Goal: Communication & Community: Answer question/provide support

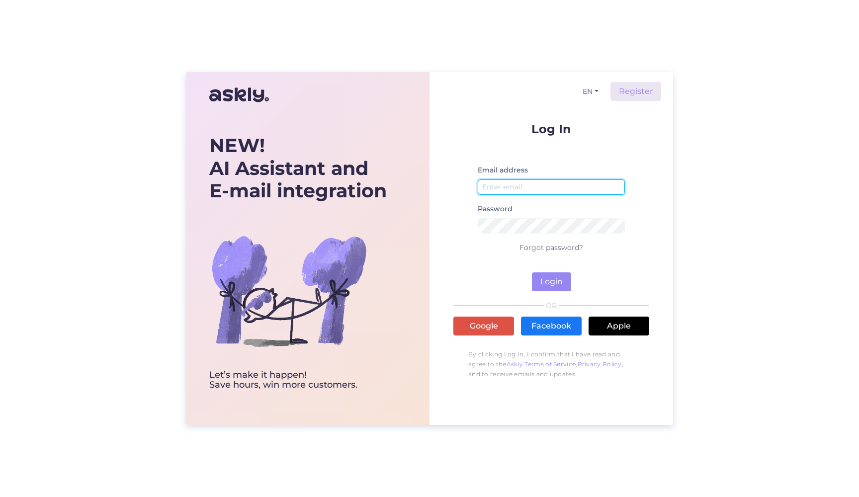
type input "[PERSON_NAME][EMAIL_ADDRESS][DOMAIN_NAME]"
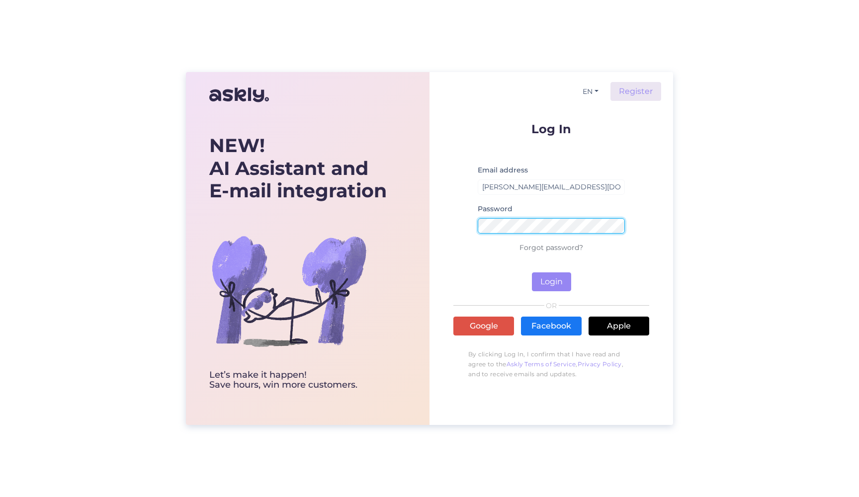
click at [552, 282] on button "Login" at bounding box center [551, 282] width 39 height 19
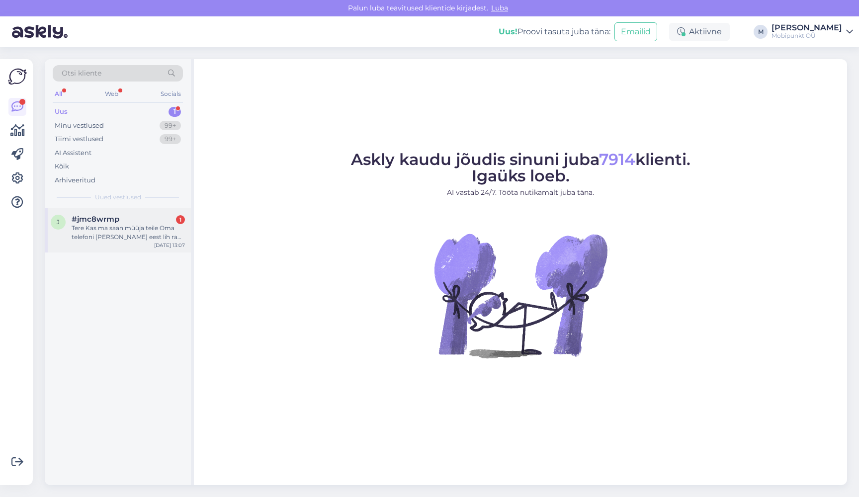
click at [131, 230] on div "Tere Kas ma saan müüja teile Oma telefoni [PERSON_NAME] eest lih raha saada" at bounding box center [128, 233] width 113 height 18
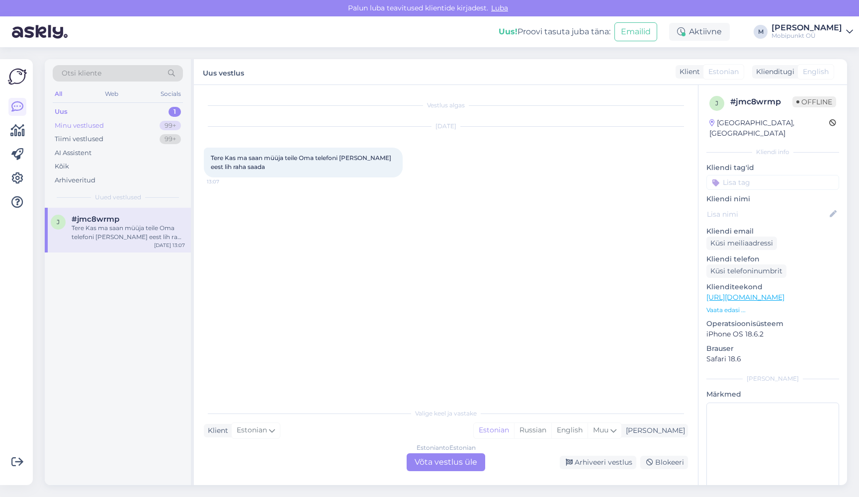
click at [90, 124] on div "Minu vestlused" at bounding box center [79, 126] width 49 height 10
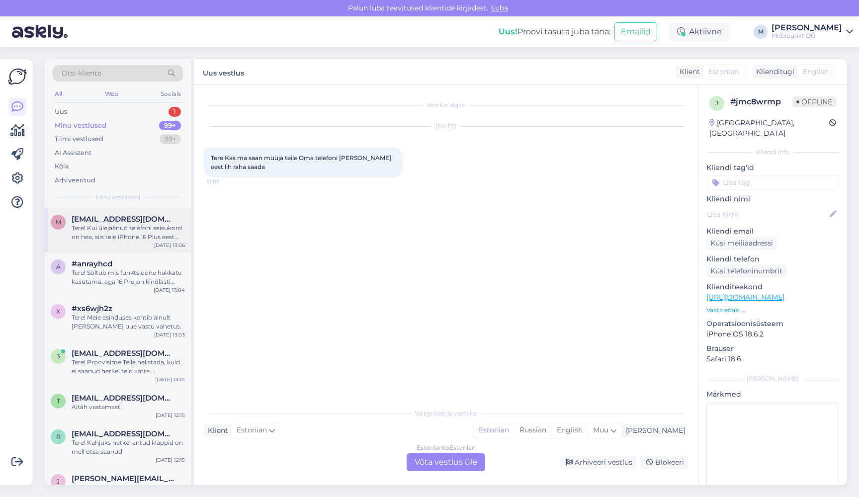
click at [98, 230] on div "Tere! Kui ülejäänud telefoni seisukord on hea, siis teie iPhone 16 Plus eest sa…" at bounding box center [128, 233] width 113 height 18
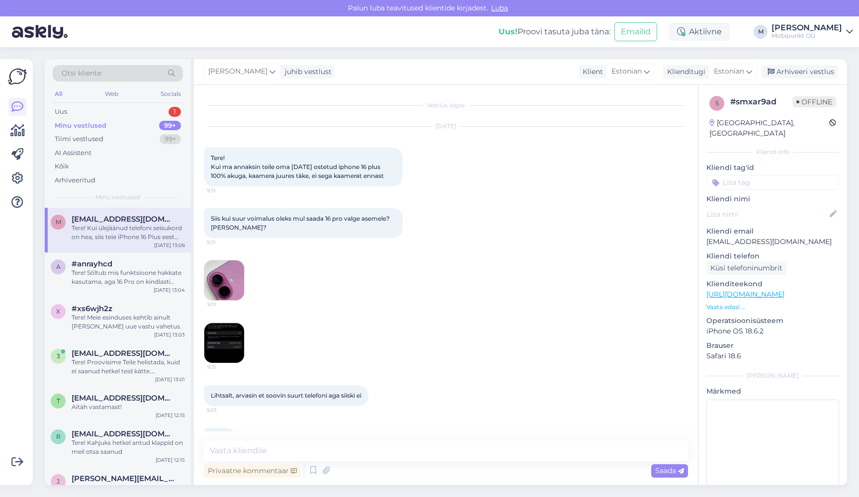
scroll to position [98, 0]
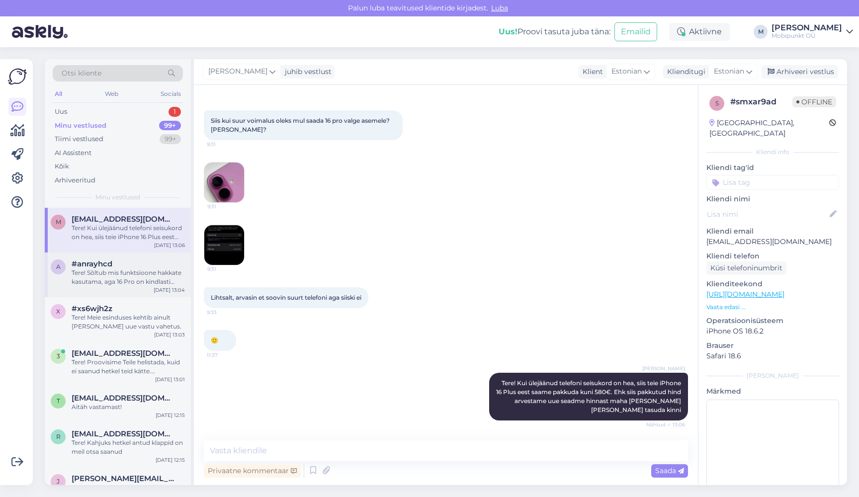
click at [115, 279] on div "Tere! Sõltub mis funktsioone hakkate kasutama, aga 16 Pro on kindlasti parem ku…" at bounding box center [128, 278] width 113 height 18
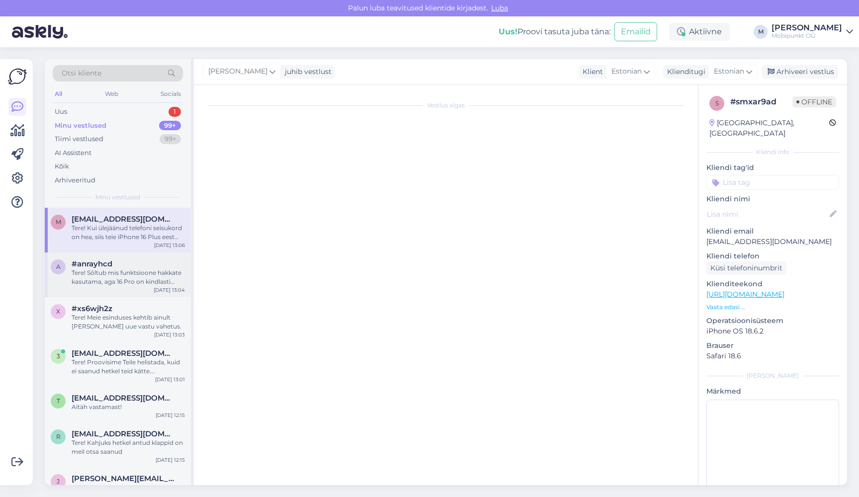
scroll to position [0, 0]
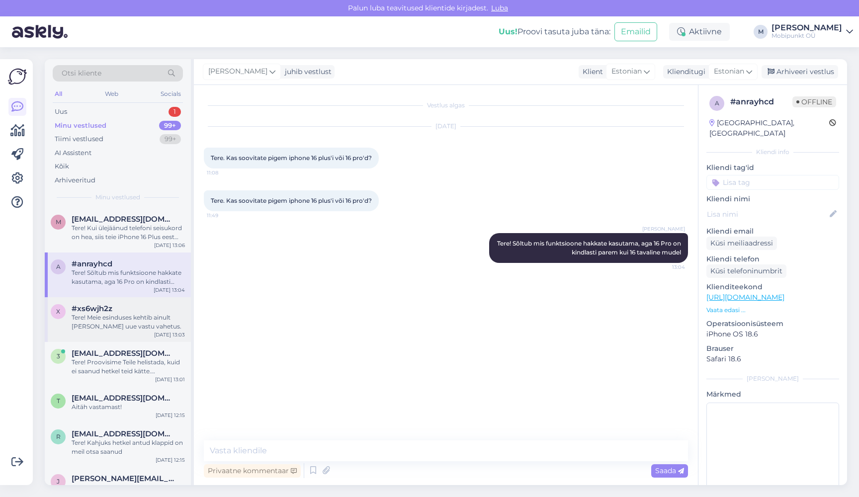
click at [110, 311] on span "#xs6wjh2z" at bounding box center [92, 308] width 41 height 9
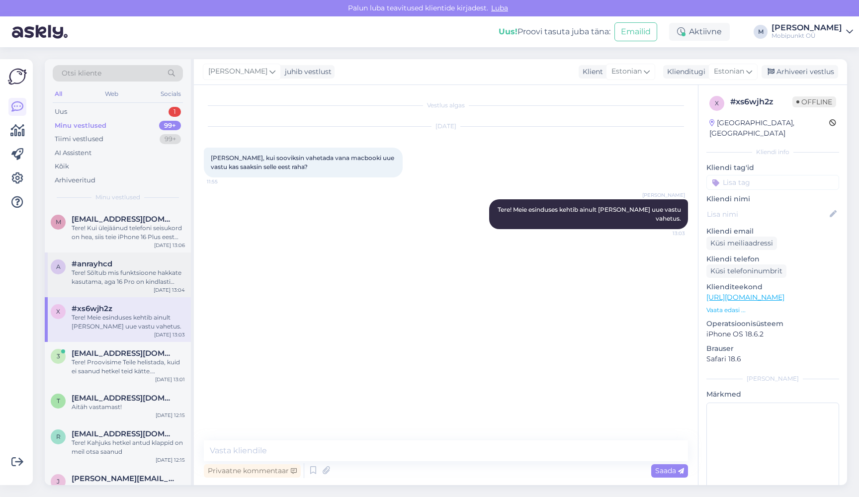
click at [75, 264] on span "#anrayhcd" at bounding box center [92, 264] width 41 height 9
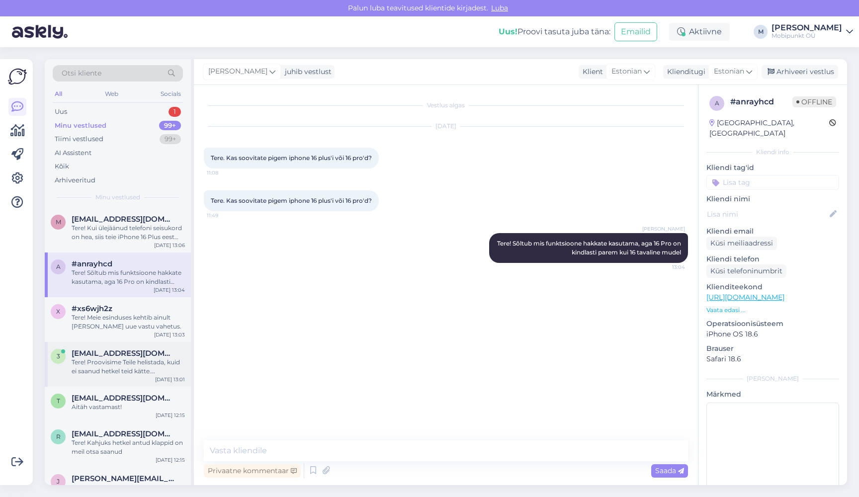
click at [115, 366] on div "Tere! Proovisime Teile helistada, kuid ei saanud hetkel teid kätte. [PERSON_NAM…" at bounding box center [128, 367] width 113 height 18
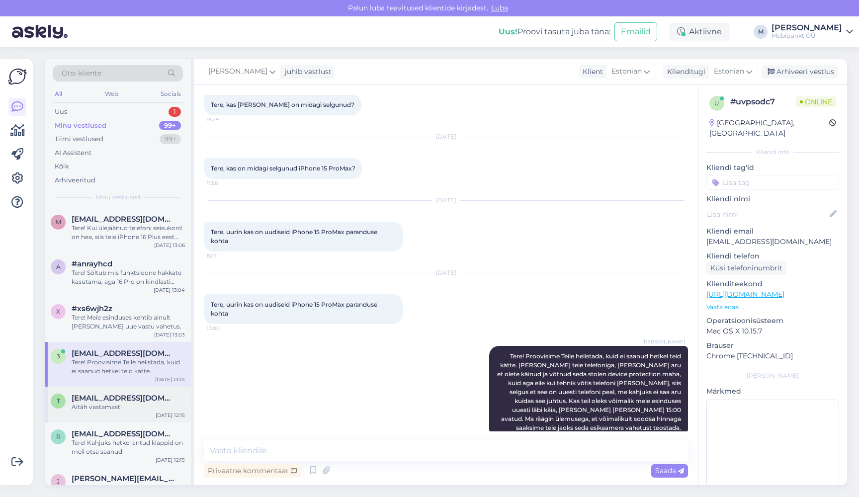
click at [104, 410] on div "t [EMAIL_ADDRESS][DOMAIN_NAME] Aitäh vastamast! [DATE] 12:15" at bounding box center [118, 405] width 146 height 36
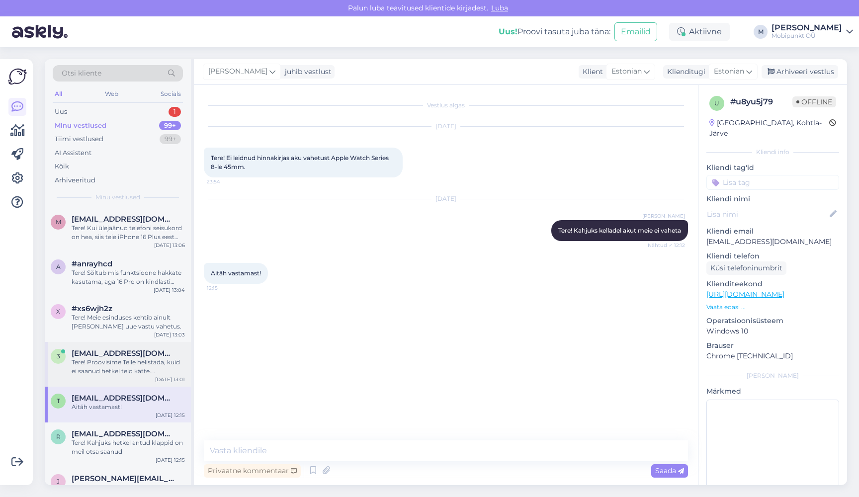
click at [105, 365] on div "Tere! Proovisime Teile helistada, kuid ei saanud hetkel teid kätte. [PERSON_NAM…" at bounding box center [128, 367] width 113 height 18
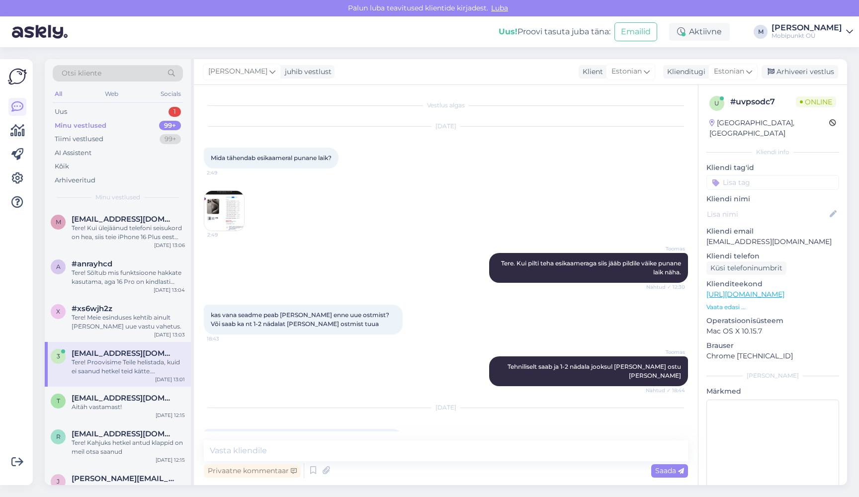
scroll to position [867, 0]
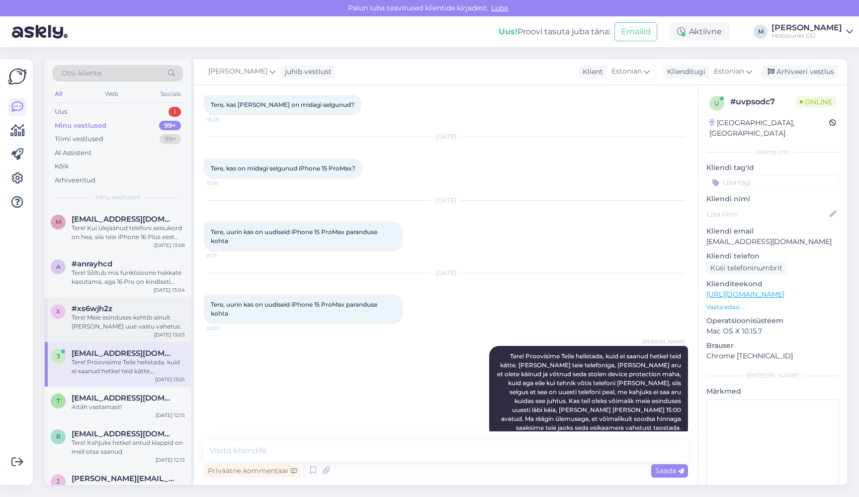
click at [112, 322] on div "Tere! Meie esinduses kehtib ainult [PERSON_NAME] uue vastu vahetus." at bounding box center [128, 322] width 113 height 18
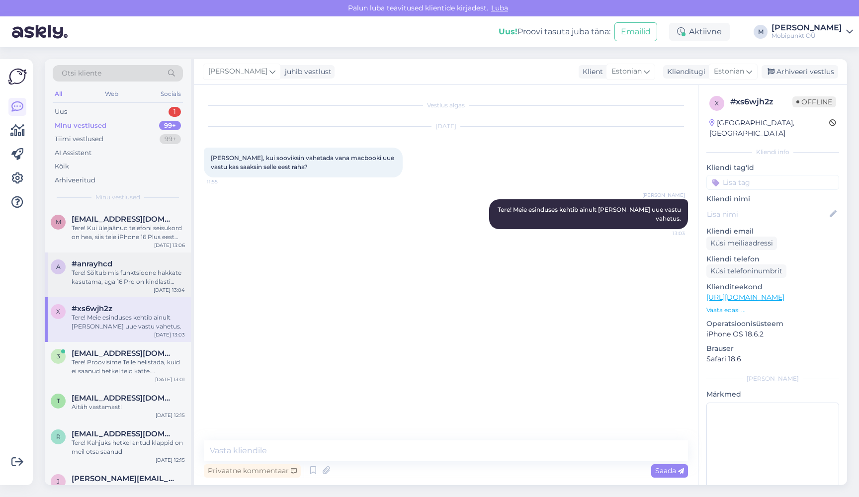
click at [118, 278] on div "Tere! Sõltub mis funktsioone hakkate kasutama, aga 16 Pro on kindlasti parem ku…" at bounding box center [128, 278] width 113 height 18
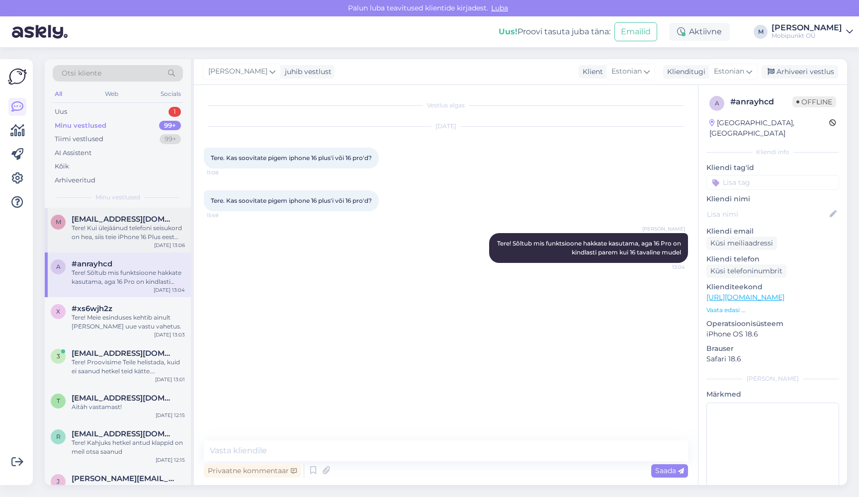
click at [129, 227] on div "Tere! Kui ülejäänud telefoni seisukord on hea, siis teie iPhone 16 Plus eest sa…" at bounding box center [128, 233] width 113 height 18
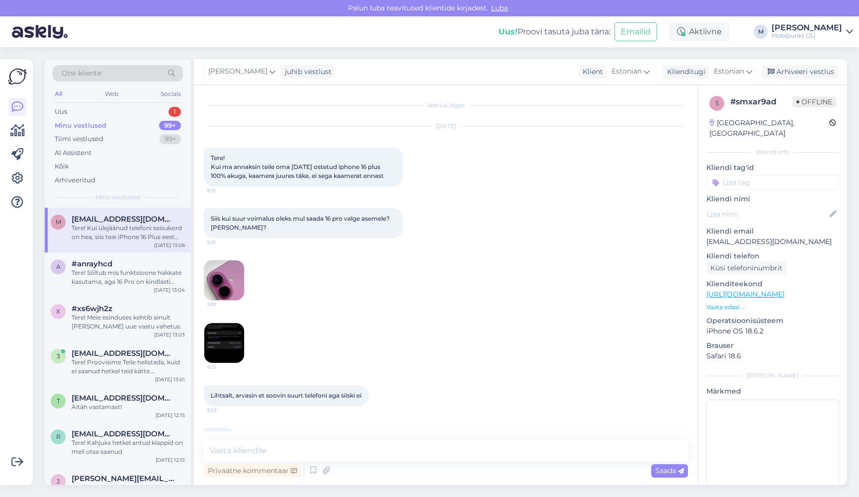
scroll to position [98, 0]
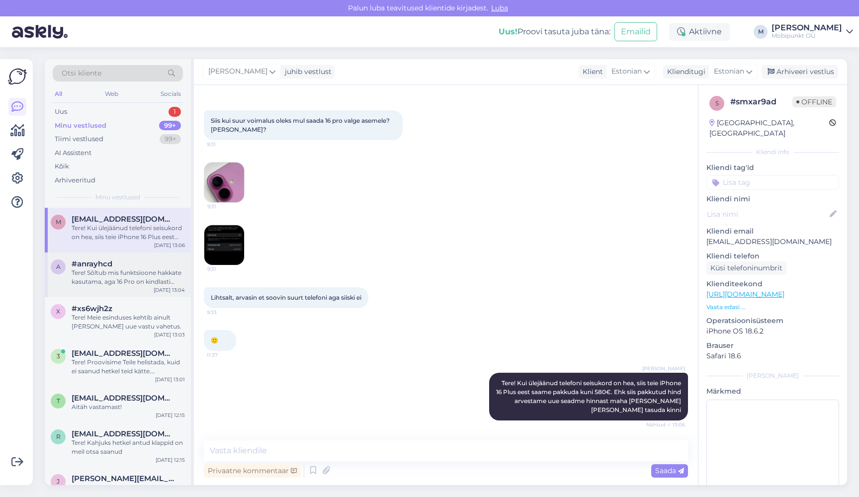
click at [129, 277] on div "Tere! Sõltub mis funktsioone hakkate kasutama, aga 16 Pro on kindlasti parem ku…" at bounding box center [128, 278] width 113 height 18
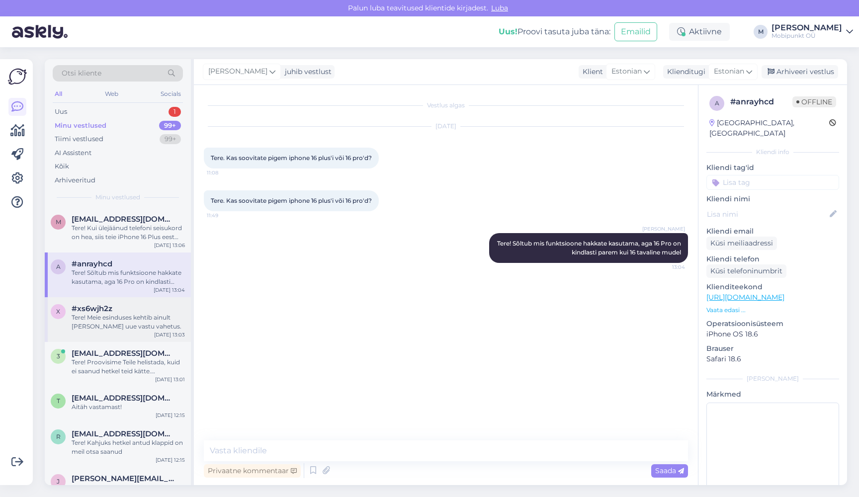
click at [120, 326] on div "Tere! Meie esinduses kehtib ainult [PERSON_NAME] uue vastu vahetus." at bounding box center [128, 322] width 113 height 18
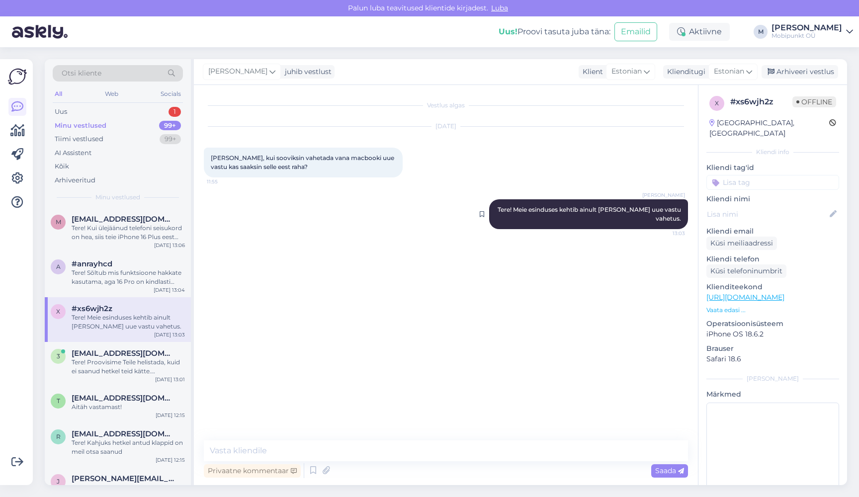
click at [574, 209] on span "Tere! Meie esinduses kehtib ainult [PERSON_NAME] uue vastu vahetus." at bounding box center [590, 214] width 185 height 16
copy div "Tere! Meie esinduses kehtib ainult [PERSON_NAME] uue vastu vahetus. 13:03"
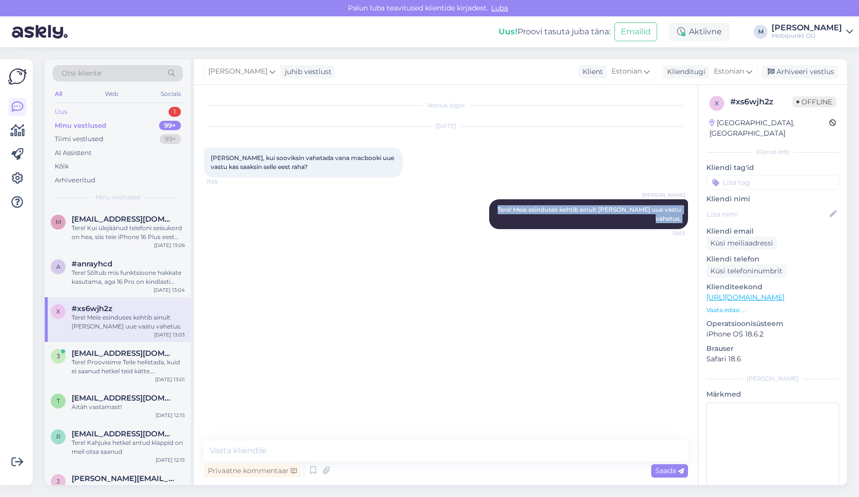
click at [113, 110] on div "Uus 1" at bounding box center [118, 112] width 130 height 14
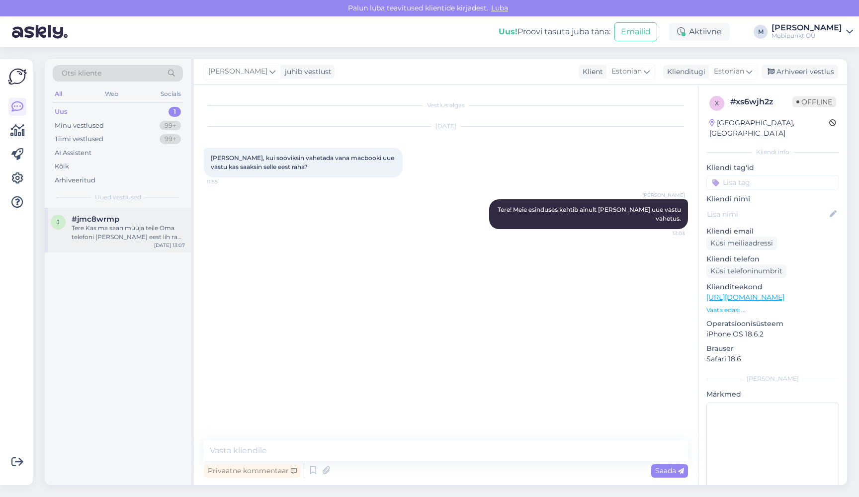
click at [109, 224] on div "Tere Kas ma saan müüja teile Oma telefoni [PERSON_NAME] eest lih raha saada" at bounding box center [128, 233] width 113 height 18
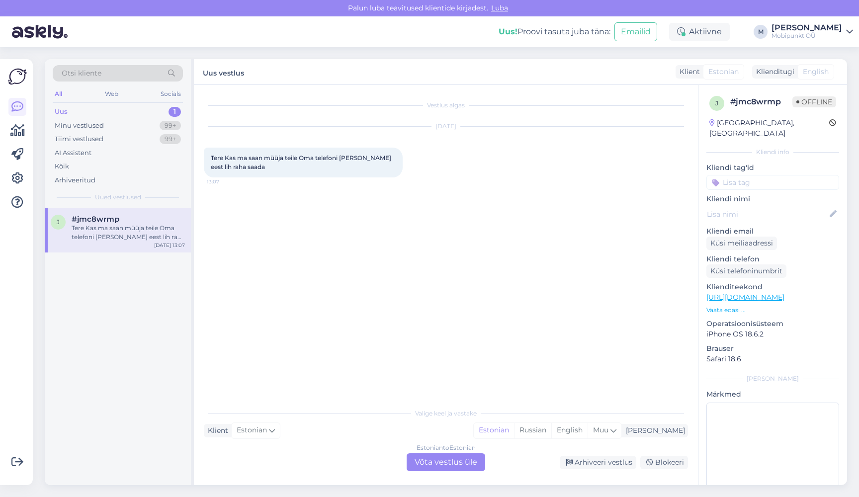
click at [438, 460] on div "Estonian to Estonian Võta vestlus üle" at bounding box center [446, 463] width 79 height 18
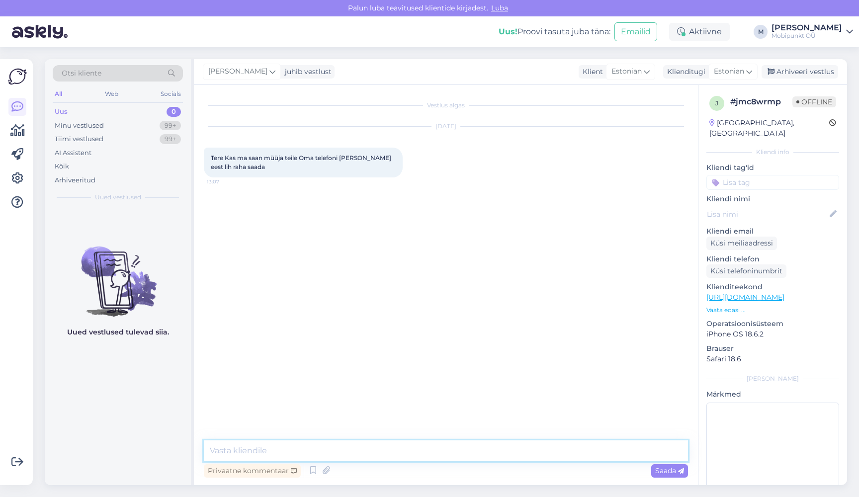
click at [341, 456] on textarea at bounding box center [446, 451] width 484 height 21
paste textarea "Tere! Meie esinduses kehtib ainult [PERSON_NAME] uue vastu vahetus."
type textarea "Tere! Meie esinduses kehtib ainult [PERSON_NAME] uue vastu vahetus."
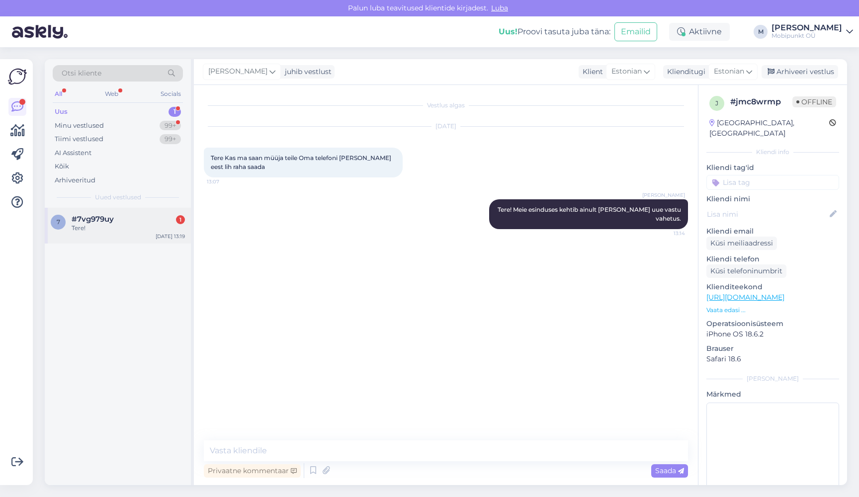
click at [109, 227] on div "Tere!" at bounding box center [128, 228] width 113 height 9
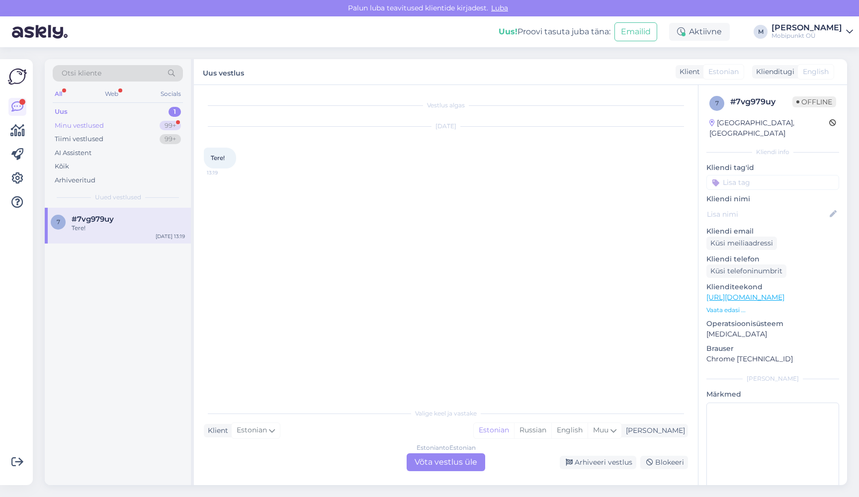
click at [131, 121] on div "Minu vestlused 99+" at bounding box center [118, 126] width 130 height 14
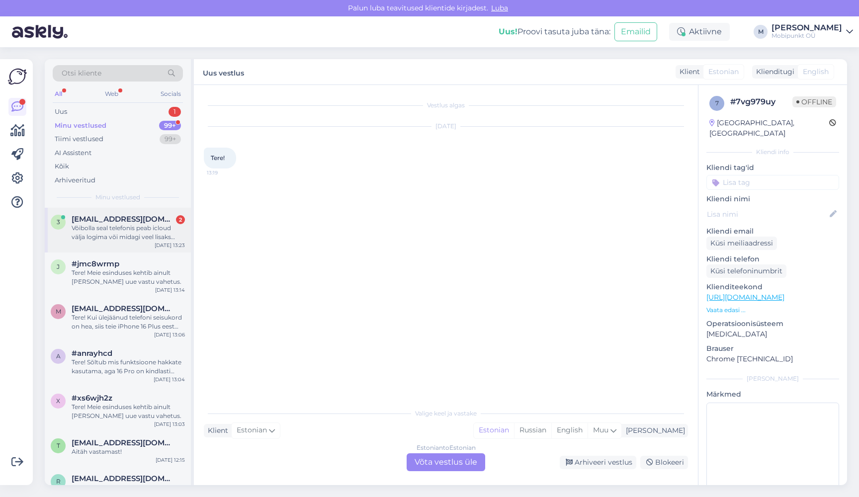
click at [127, 229] on div "Võibolla seal telefonis peab icloud välja logima või midagi veel lisaks tegema?…" at bounding box center [128, 233] width 113 height 18
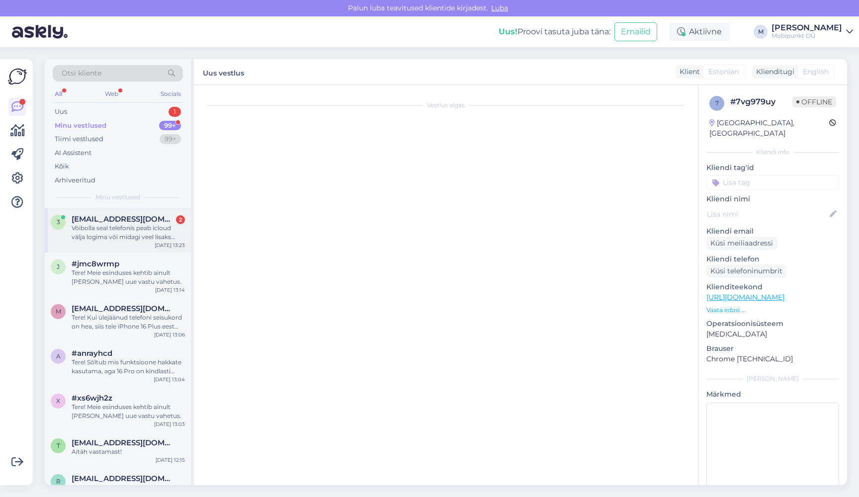
scroll to position [979, 0]
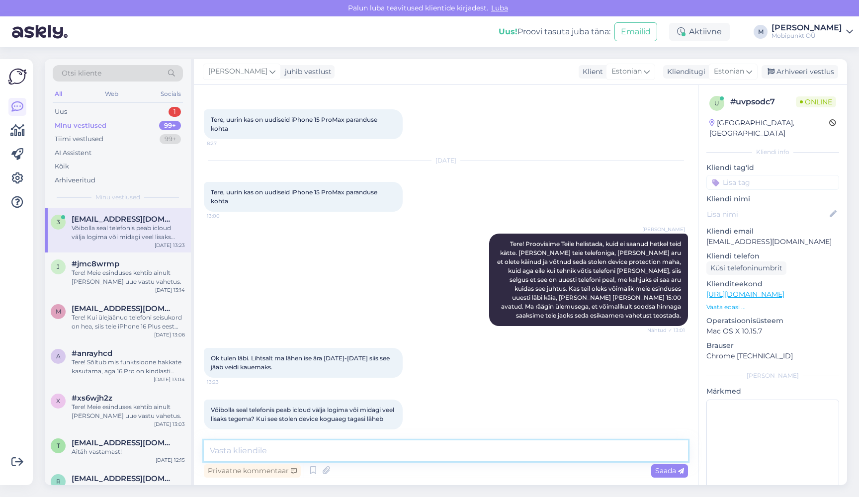
click at [237, 447] on textarea at bounding box center [446, 451] width 484 height 21
type textarea "kui saate [PERSON_NAME] siis [PERSON_NAME] vaadata koos,"
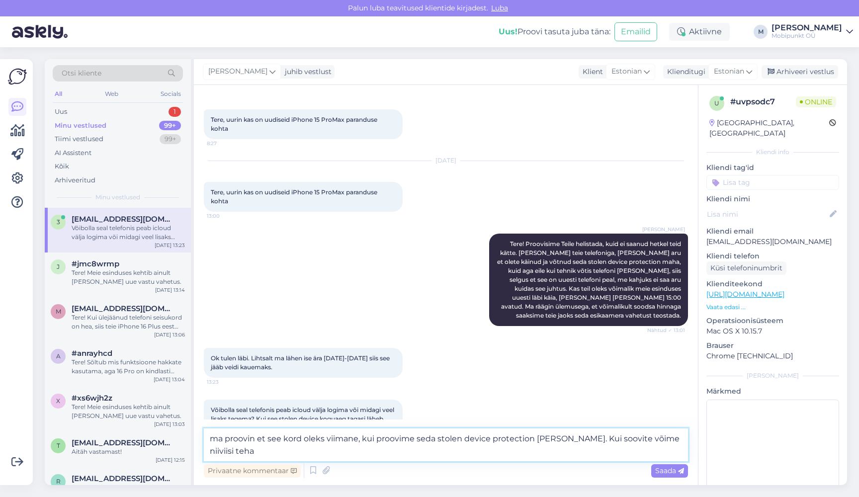
click at [665, 440] on textarea "ma proovin et see kord oleks viimane, kui proovime seda stolen device protectio…" at bounding box center [446, 445] width 484 height 33
click at [365, 452] on textarea "ma proovin et see kord oleks viimane, kui proovime seda stolen device protectio…" at bounding box center [446, 445] width 484 height 33
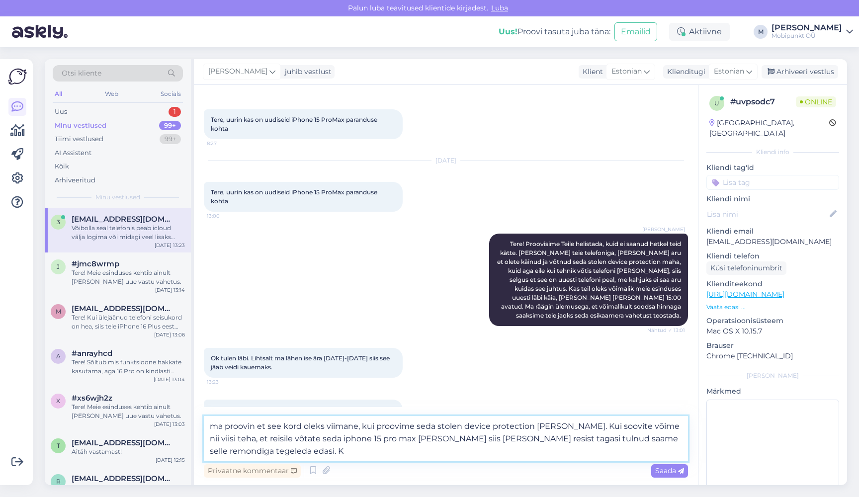
type textarea "ma proovin et see kord oleks viimane, kui proovime seda stolen device protectio…"
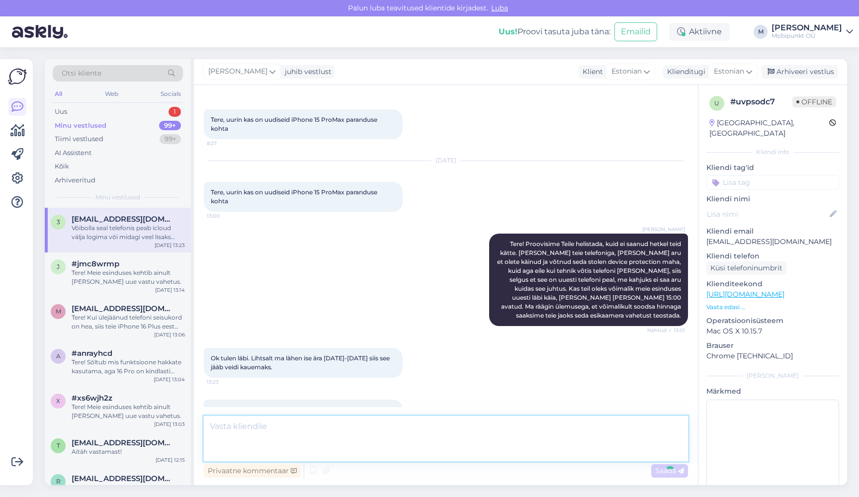
scroll to position [1058, 0]
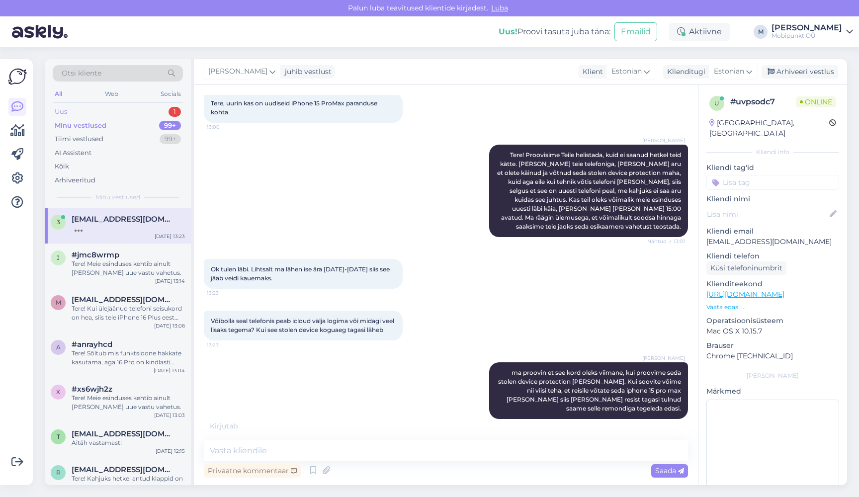
click at [95, 114] on div "Uus 1" at bounding box center [118, 112] width 130 height 14
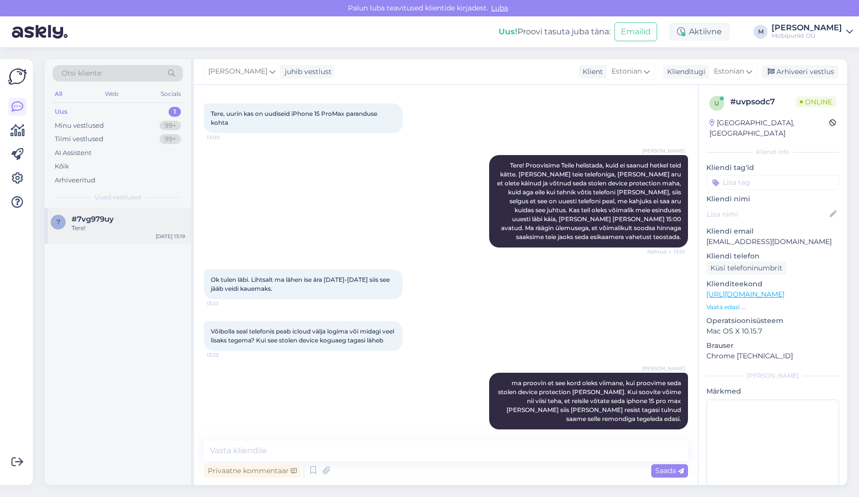
click at [101, 226] on div "Tere!" at bounding box center [128, 228] width 113 height 9
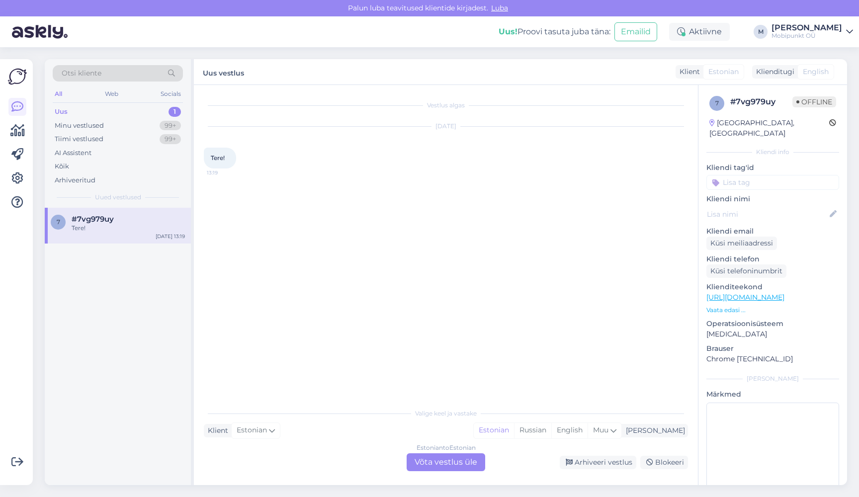
scroll to position [0, 0]
click at [104, 125] on div "Minu vestlused 99+" at bounding box center [118, 126] width 130 height 14
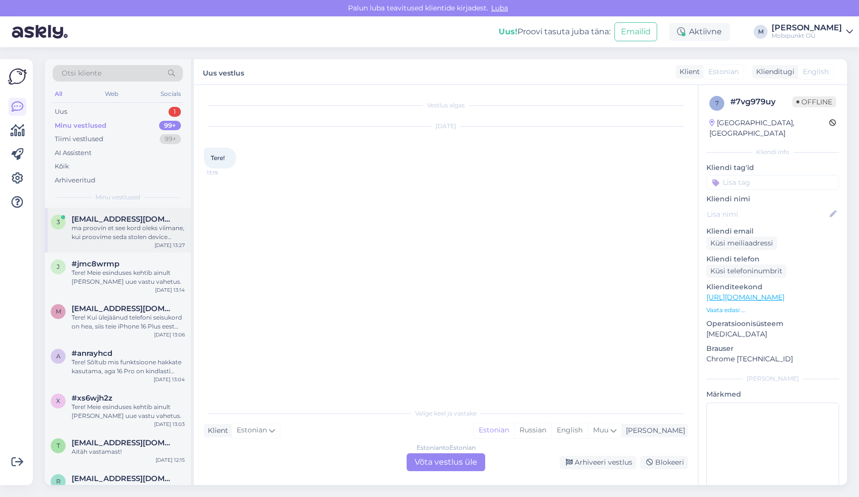
click at [114, 224] on div "ma proovin et see kord oleks viimane, kui proovime seda stolen device protectio…" at bounding box center [128, 233] width 113 height 18
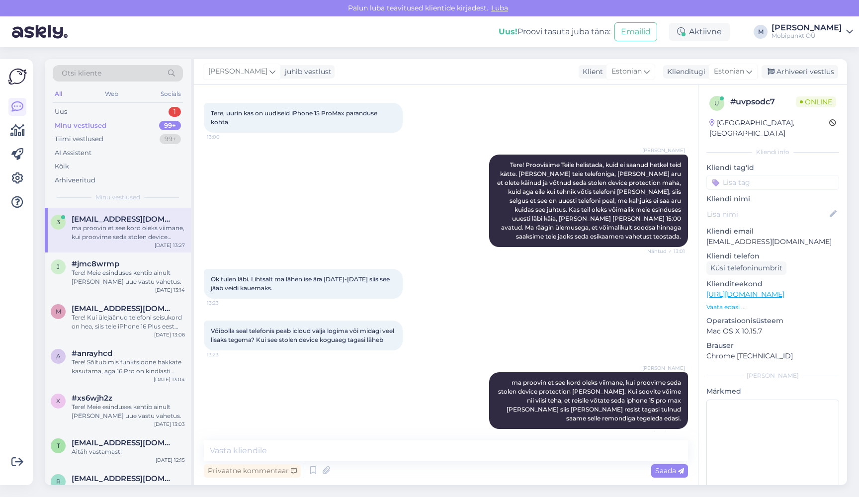
scroll to position [1058, 0]
click at [100, 105] on div "Uus 1" at bounding box center [118, 112] width 130 height 14
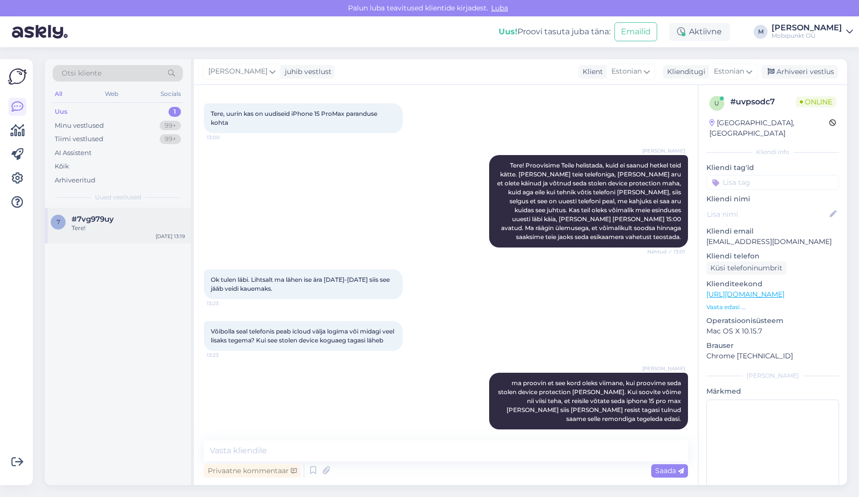
click at [106, 226] on div "Tere!" at bounding box center [128, 228] width 113 height 9
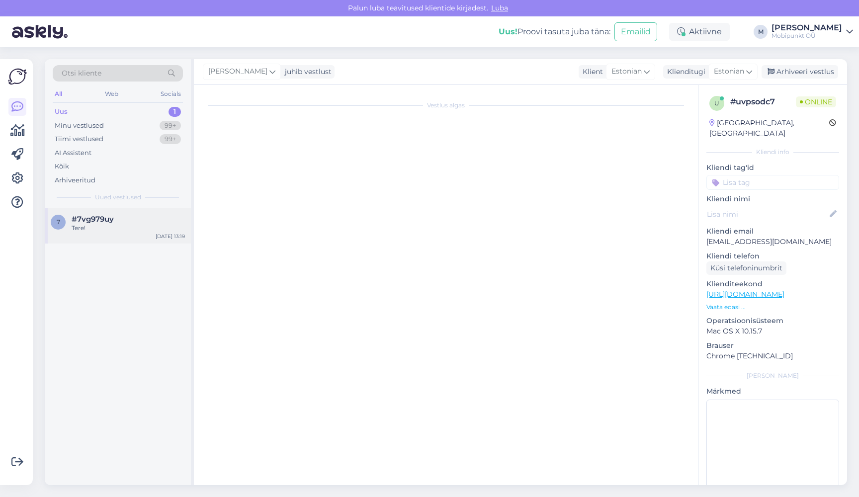
scroll to position [0, 0]
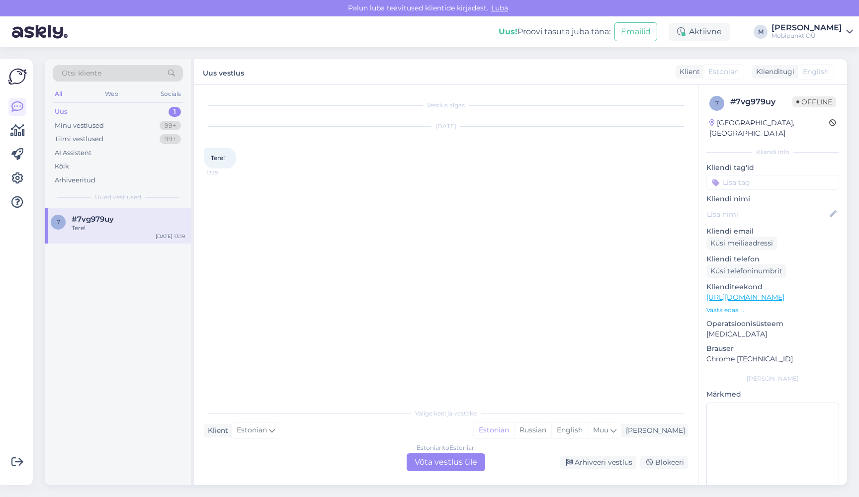
click at [448, 461] on div "Estonian to Estonian Võta vestlus üle" at bounding box center [446, 463] width 79 height 18
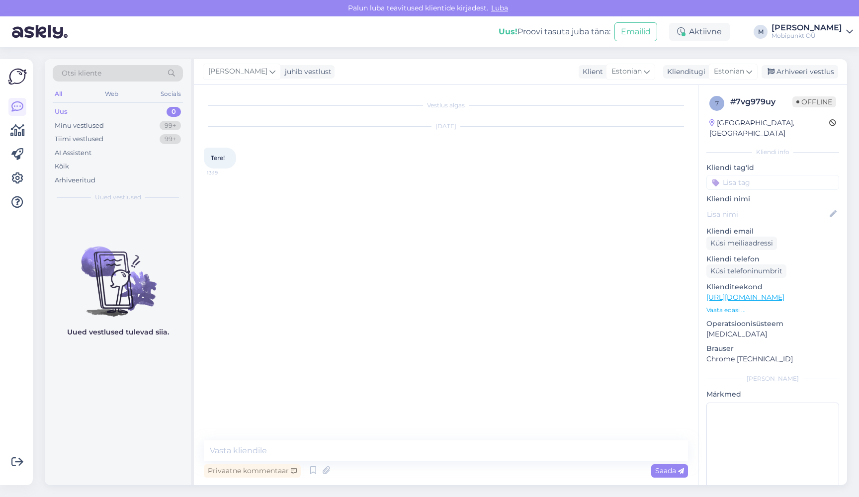
click at [423, 440] on div "Vestlus algas [DATE] Tere! 13:19 Privaatne kommentaar Saada" at bounding box center [446, 285] width 504 height 400
click at [414, 454] on textarea at bounding box center [446, 451] width 484 height 21
type textarea "Tere! Kuidas saame abiks olla?"
click at [88, 127] on div "Minu vestlused" at bounding box center [79, 126] width 49 height 10
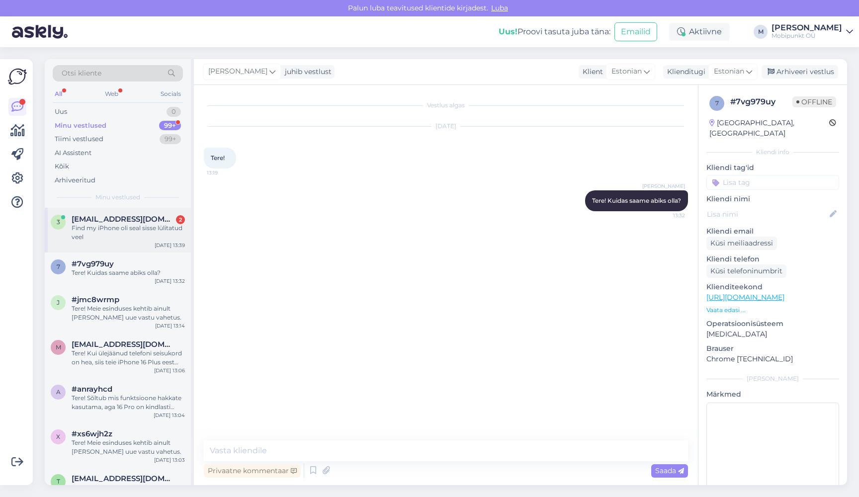
click at [122, 228] on div "Find my iPhone oli seal sisse lülitatud veel" at bounding box center [128, 233] width 113 height 18
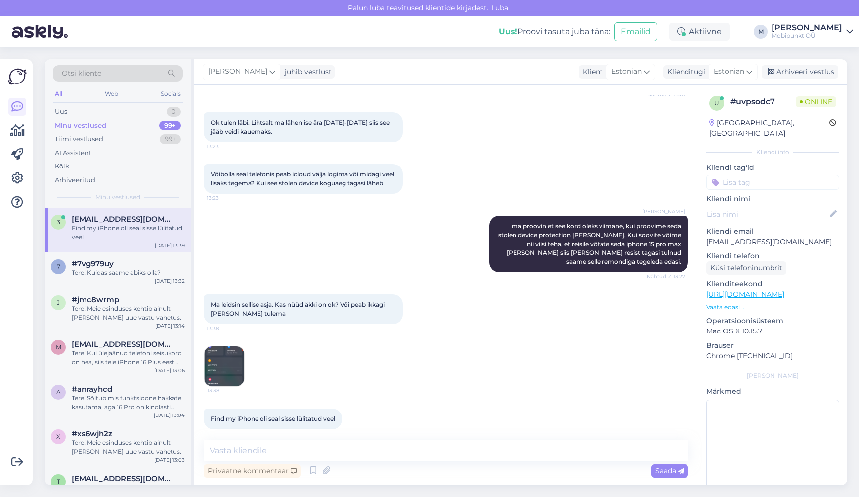
click at [216, 361] on img at bounding box center [224, 367] width 40 height 40
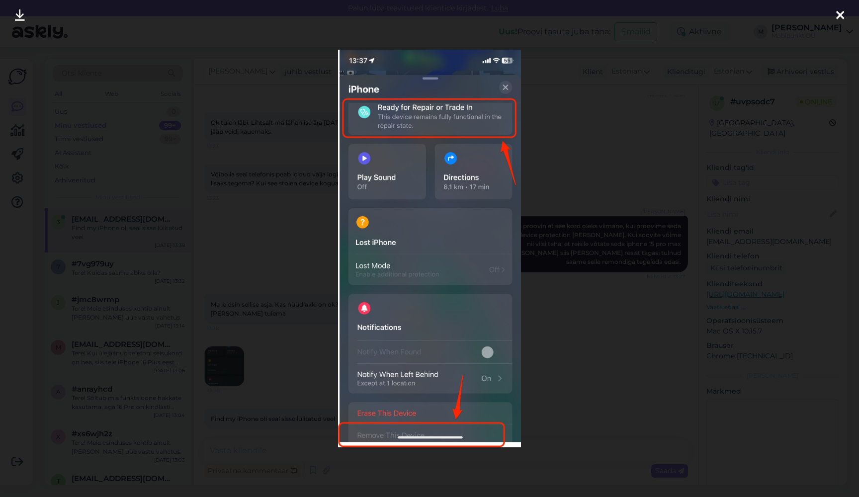
click at [284, 246] on div at bounding box center [429, 248] width 859 height 497
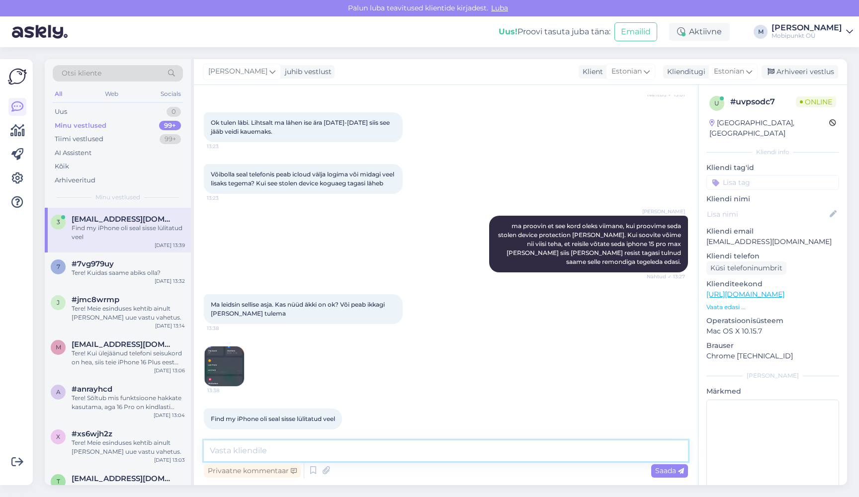
click at [317, 455] on textarea at bounding box center [446, 451] width 484 height 21
type textarea "kohe vaatan, üks moment"
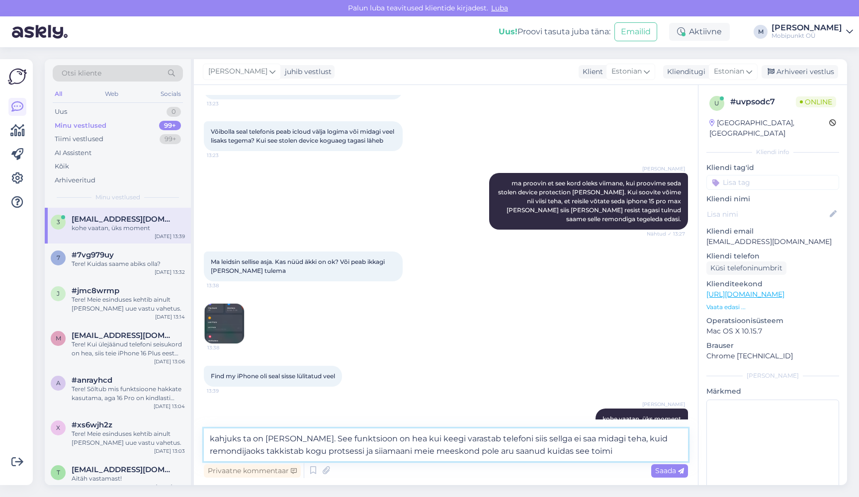
type textarea "kahjuks ta on [PERSON_NAME]. See funktsioon on hea kui keegi varastab telefoni …"
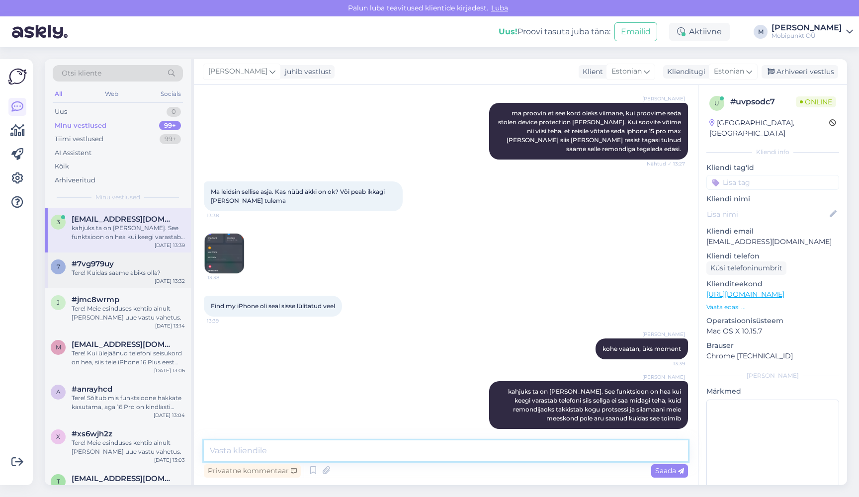
scroll to position [1327, 0]
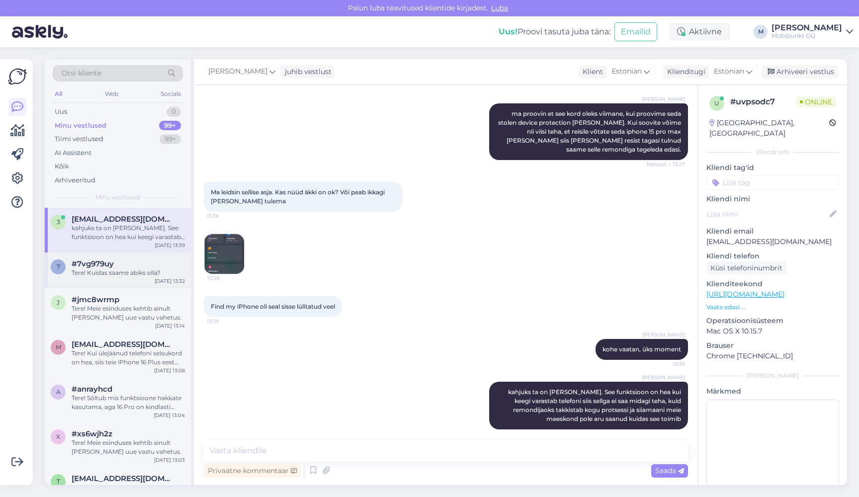
click at [93, 273] on div "Tere! Kuidas saame abiks olla?" at bounding box center [128, 273] width 113 height 9
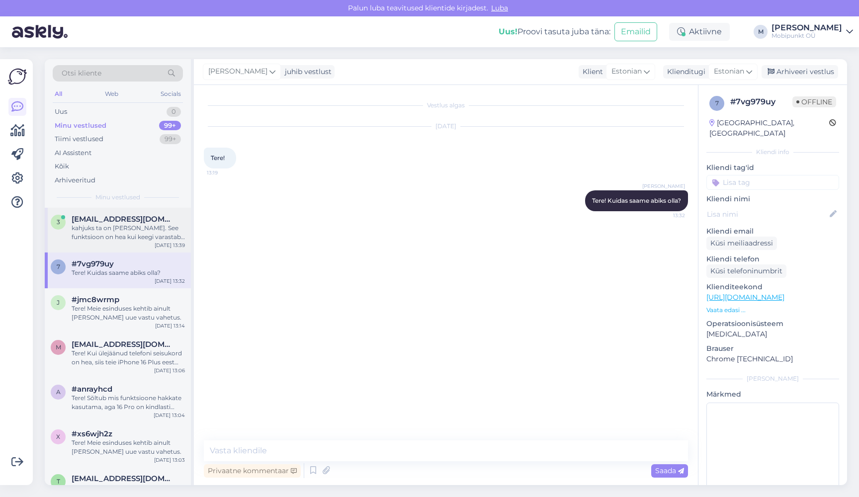
click at [127, 228] on div "kahjuks ta on [PERSON_NAME]. See funktsioon on hea kui keegi varastab telefoni …" at bounding box center [128, 233] width 113 height 18
